Goal: Task Accomplishment & Management: Manage account settings

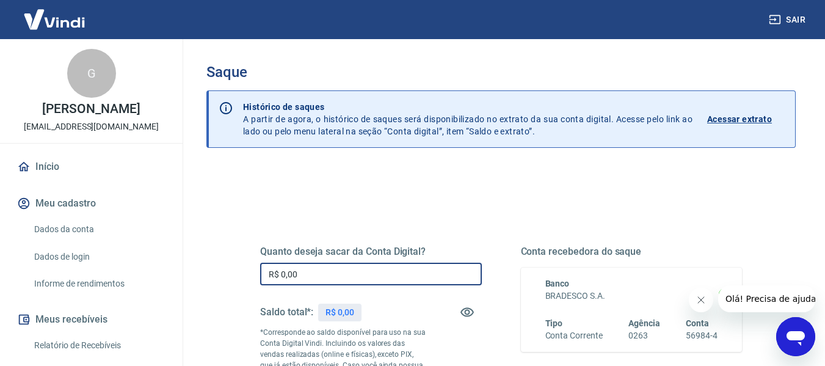
click at [392, 271] on input "R$ 0,00" at bounding box center [371, 274] width 222 height 23
click at [693, 299] on button "Fechar mensagem da empresa" at bounding box center [700, 300] width 24 height 24
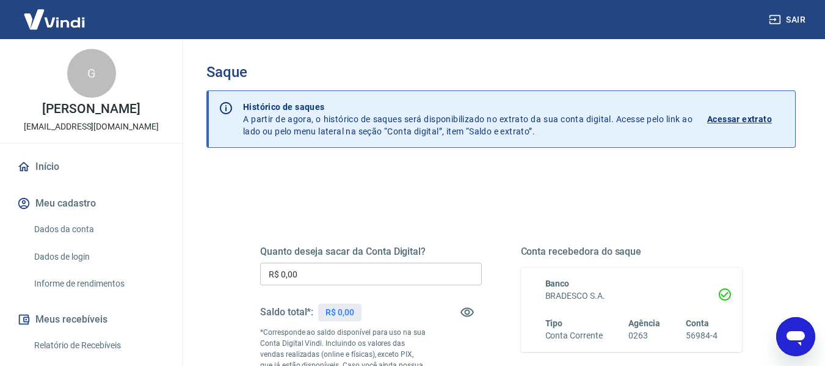
click at [540, 200] on div "Quanto deseja sacar da Conta Digital? R$ 0,00 ​ Saldo total*: R$ 0,00 *Correspo…" at bounding box center [501, 339] width 511 height 295
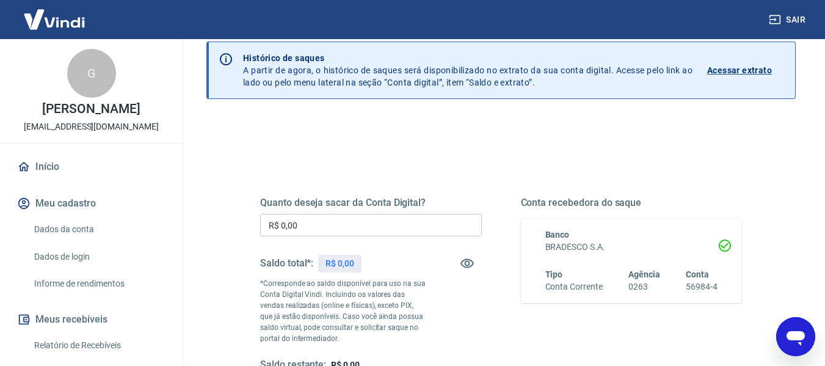
scroll to position [122, 0]
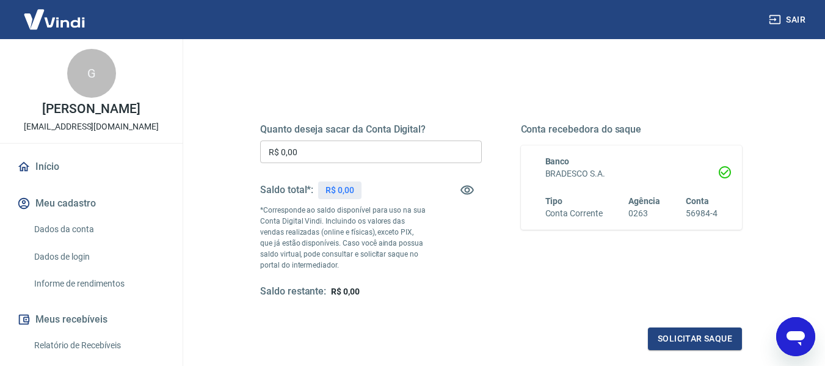
click at [425, 144] on input "R$ 0,00" at bounding box center [371, 151] width 222 height 23
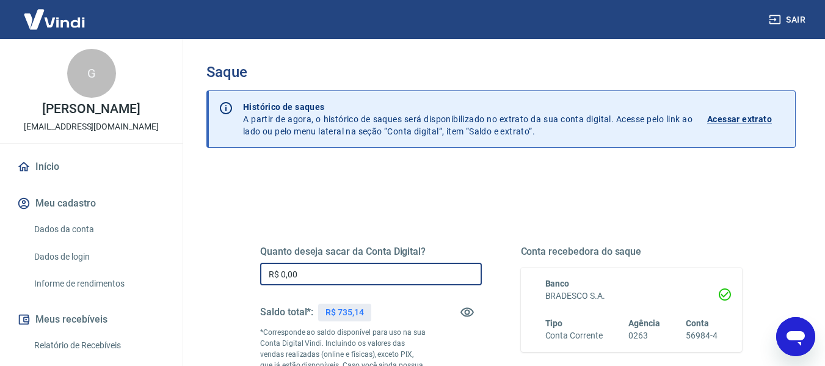
click at [421, 269] on input "R$ 0,00" at bounding box center [371, 274] width 222 height 23
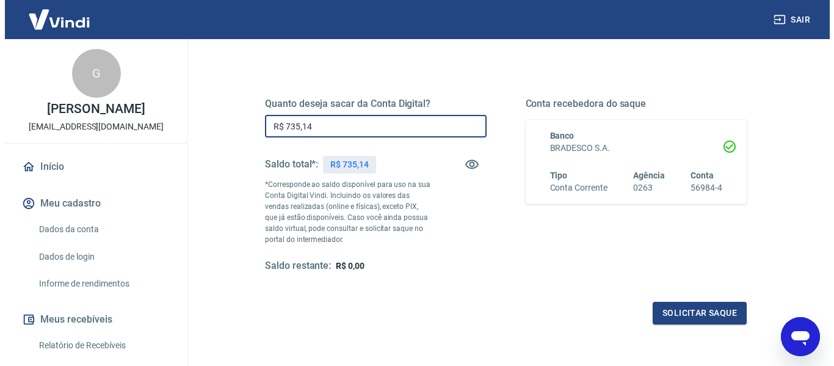
scroll to position [183, 0]
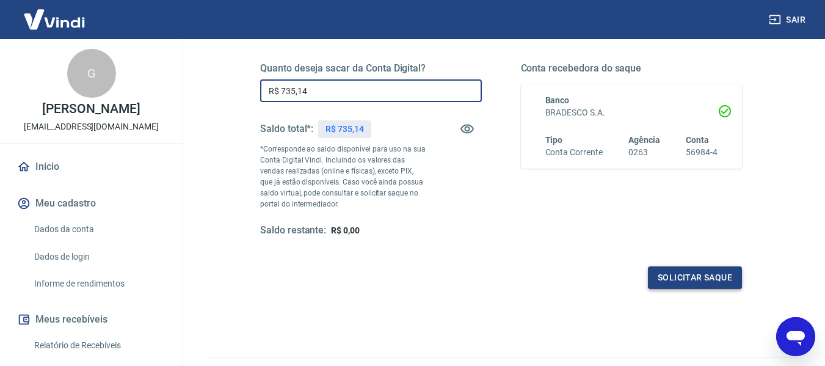
type input "R$ 735,14"
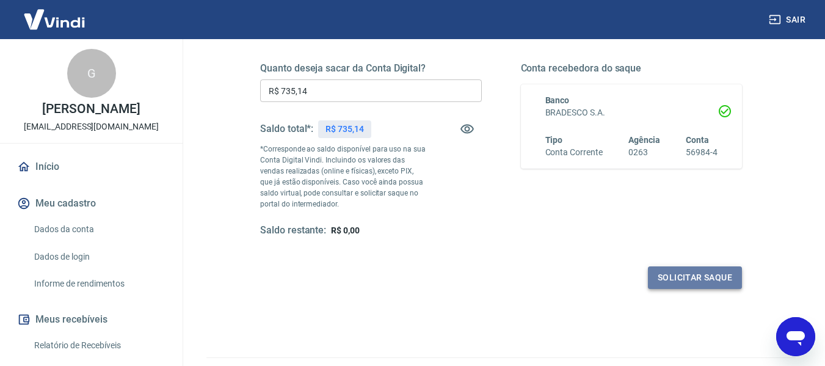
click at [728, 279] on button "Solicitar saque" at bounding box center [695, 277] width 94 height 23
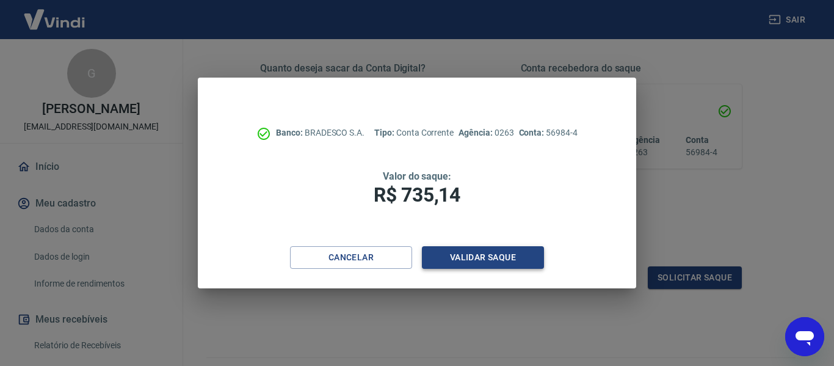
click at [511, 253] on button "Validar saque" at bounding box center [483, 257] width 122 height 23
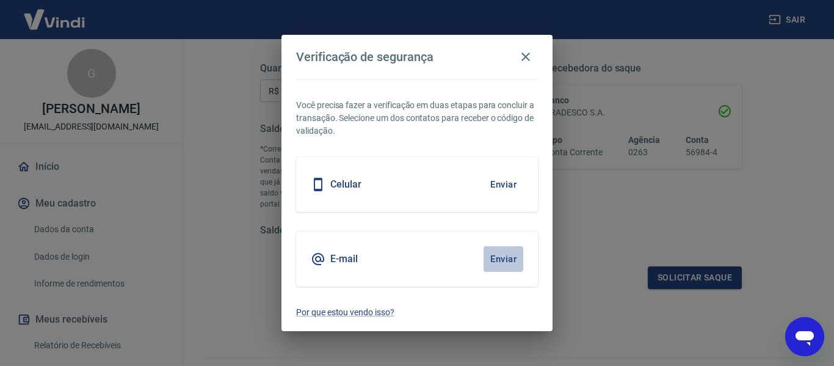
drag, startPoint x: 496, startPoint y: 261, endPoint x: 461, endPoint y: 269, distance: 35.9
click at [497, 261] on button "Enviar" at bounding box center [504, 259] width 40 height 26
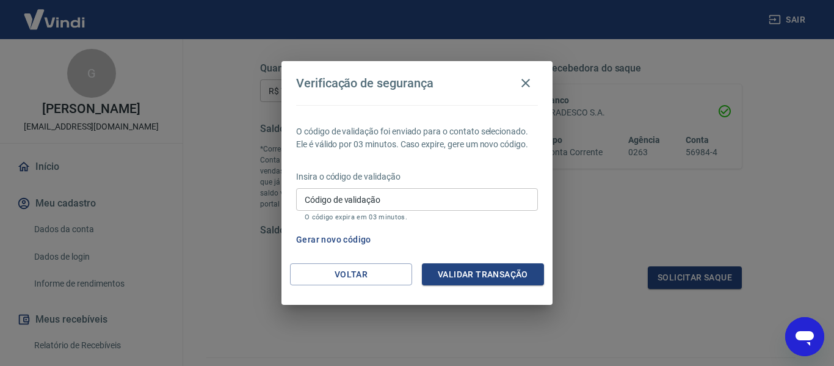
click at [480, 207] on input "Código de validação" at bounding box center [417, 199] width 242 height 23
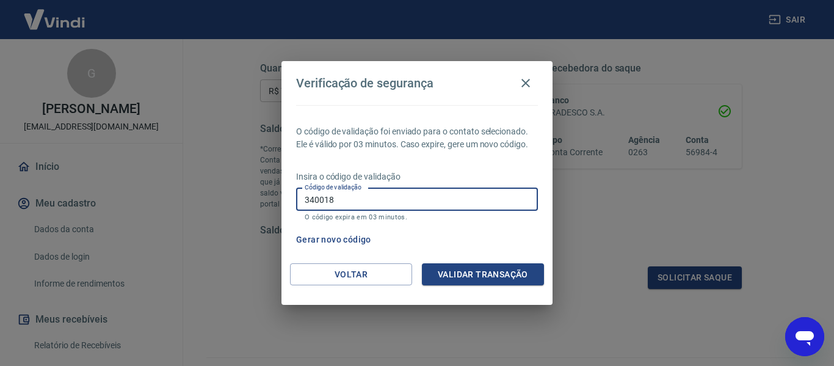
type input "340018"
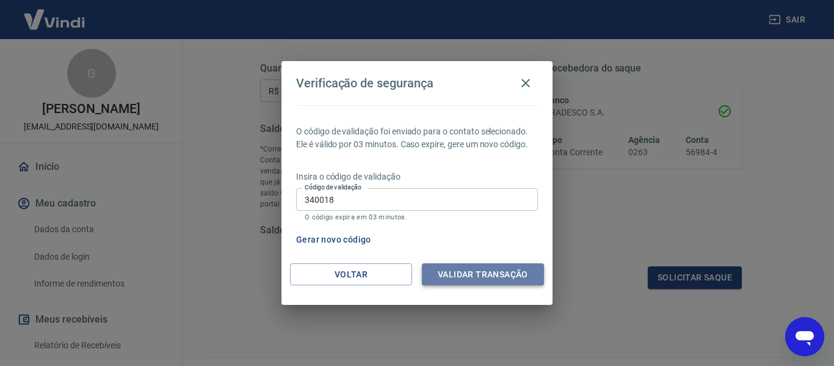
click at [524, 279] on button "Validar transação" at bounding box center [483, 274] width 122 height 23
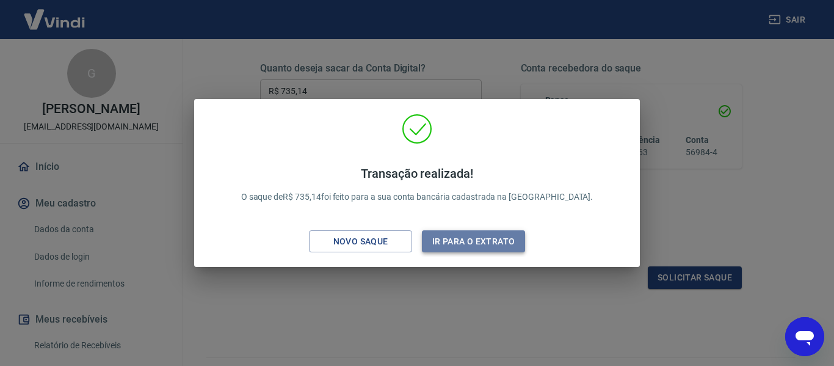
click at [497, 234] on button "Ir para o extrato" at bounding box center [473, 241] width 103 height 23
